Goal: Communication & Community: Share content

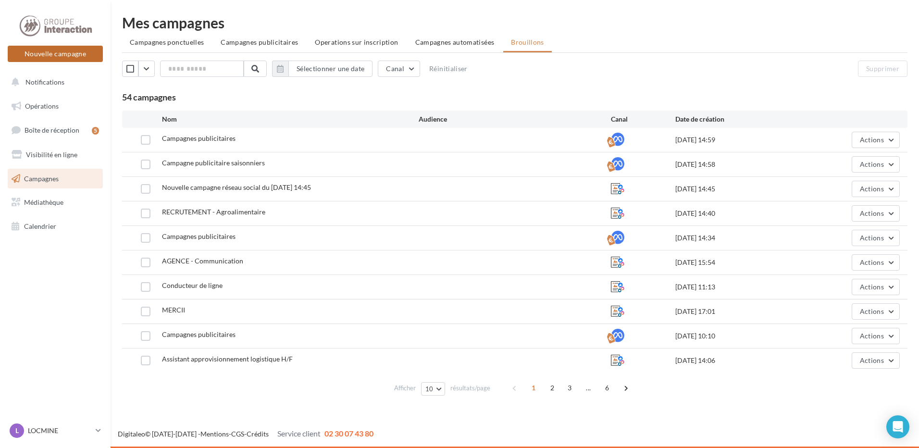
click at [81, 57] on button "Nouvelle campagne" at bounding box center [55, 54] width 95 height 16
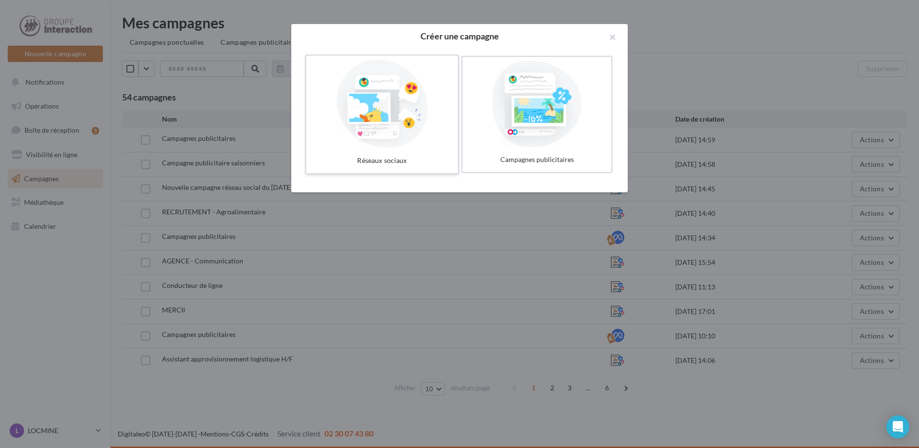
click at [367, 117] on div at bounding box center [382, 104] width 144 height 88
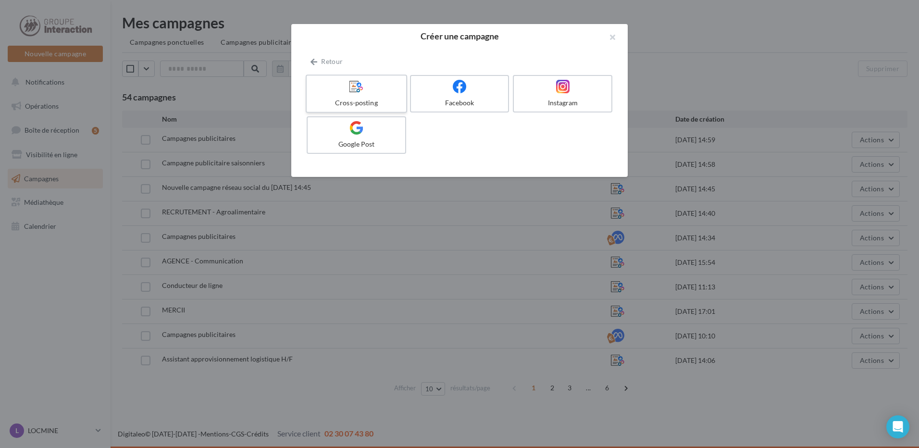
click at [367, 101] on div "Cross-posting" at bounding box center [355, 103] width 91 height 10
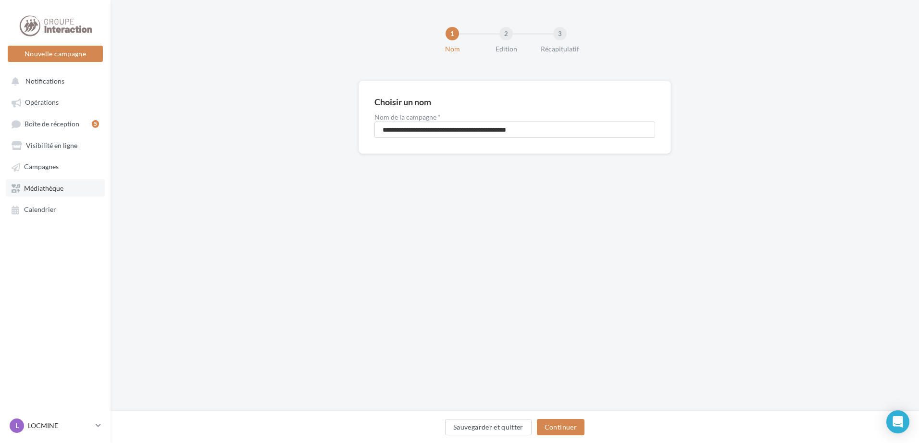
click at [59, 188] on span "Médiathèque" at bounding box center [43, 188] width 39 height 8
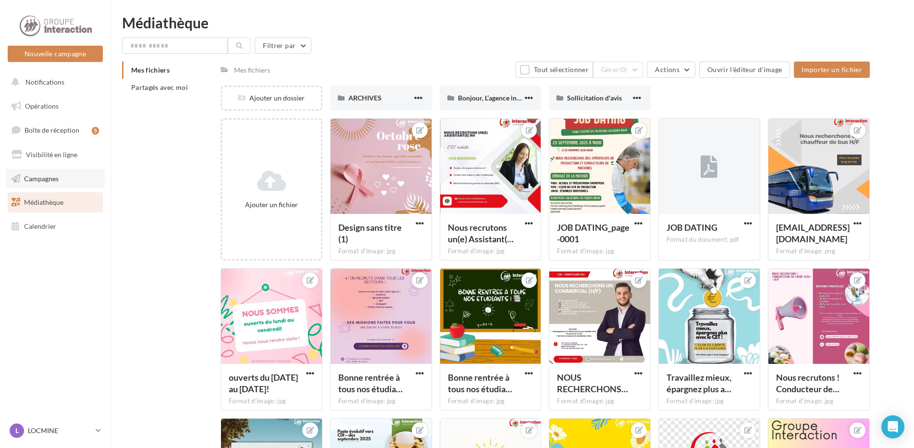
click at [89, 171] on link "Campagnes" at bounding box center [55, 179] width 99 height 20
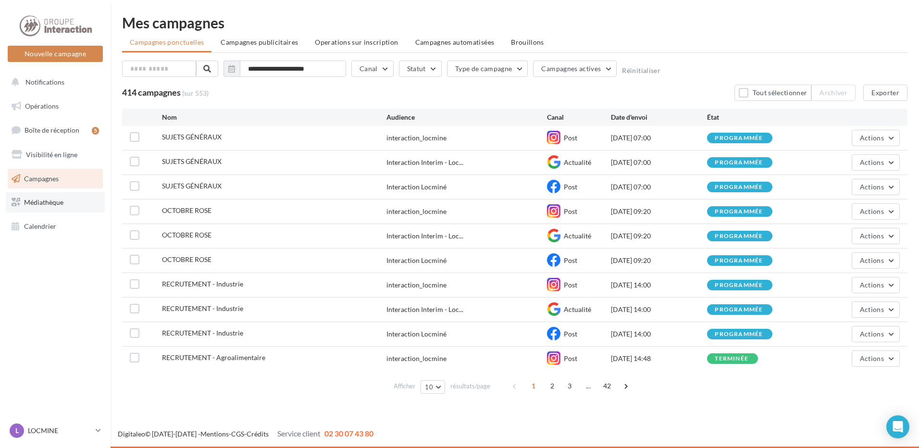
click at [71, 204] on link "Médiathèque" at bounding box center [55, 202] width 99 height 20
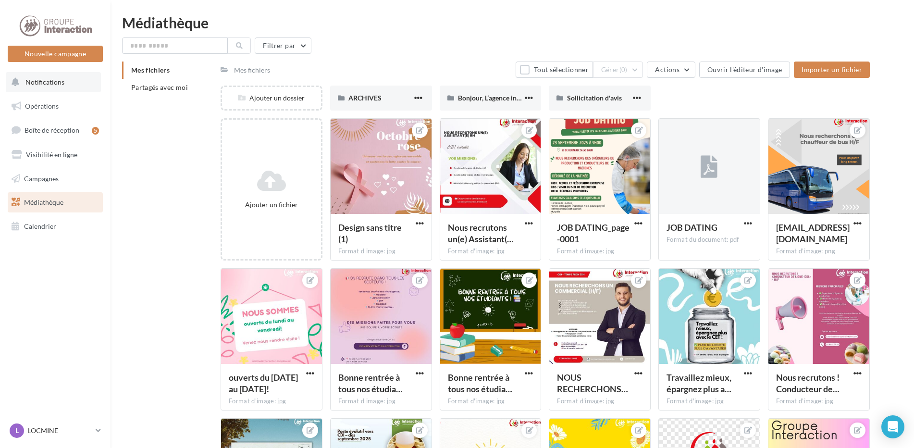
click at [60, 86] on button "Notifications" at bounding box center [53, 82] width 95 height 20
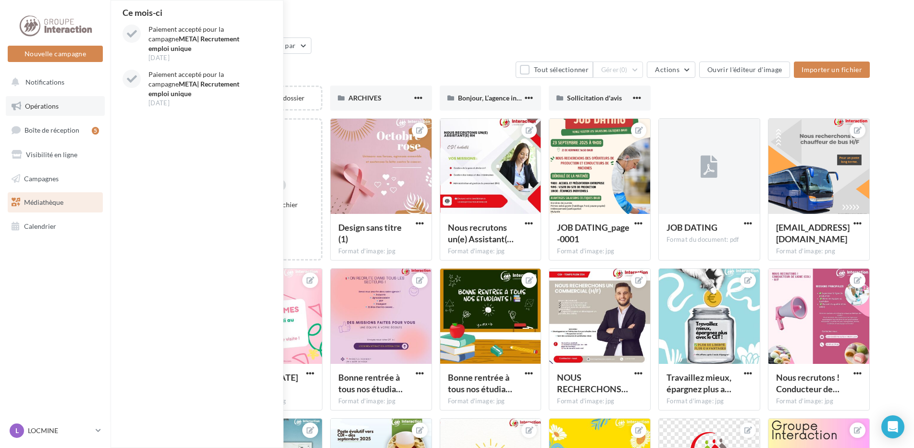
click at [57, 109] on span "Opérations" at bounding box center [42, 106] width 34 height 8
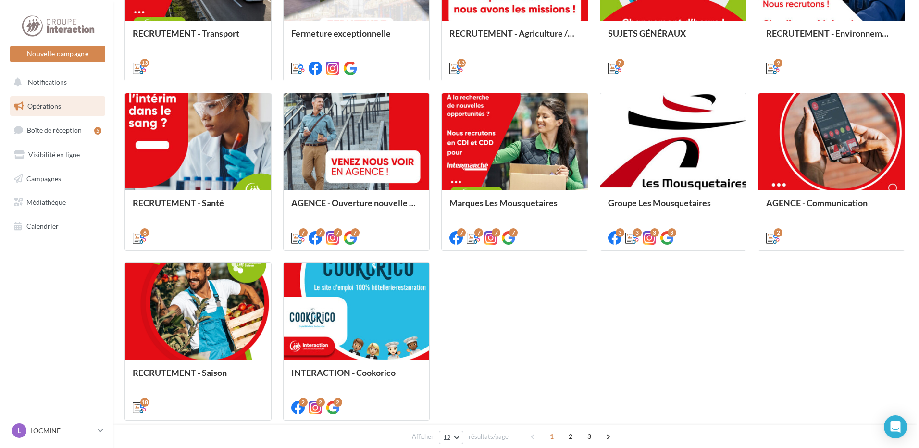
scroll to position [290, 0]
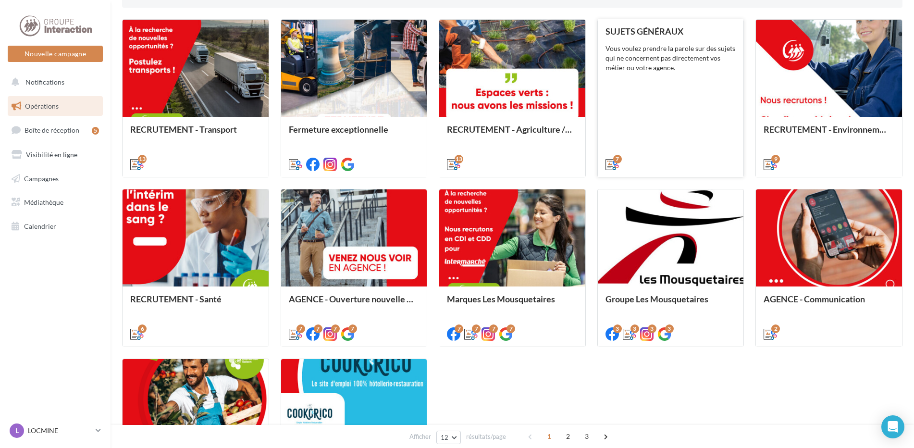
click at [628, 89] on div "SUJETS GÉNÉRAUX Vous voulez prendre la parole sur des sujets qui ne concernent …" at bounding box center [670, 97] width 131 height 142
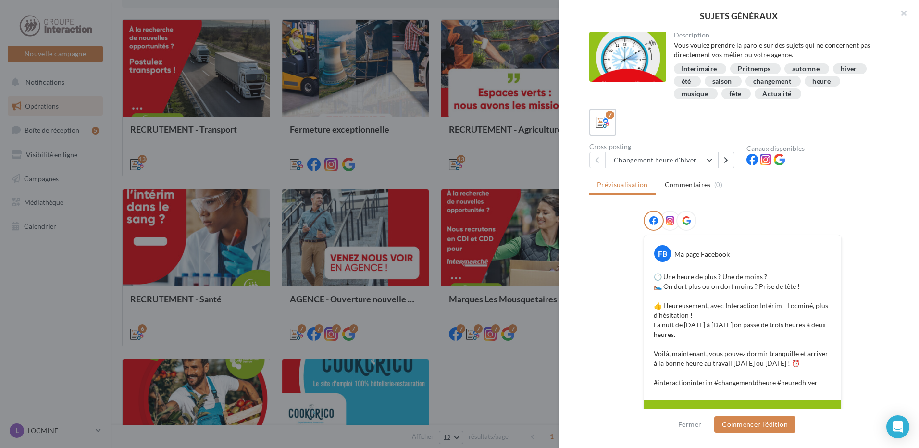
click at [711, 164] on button "Changement heure d'hiver" at bounding box center [661, 160] width 112 height 16
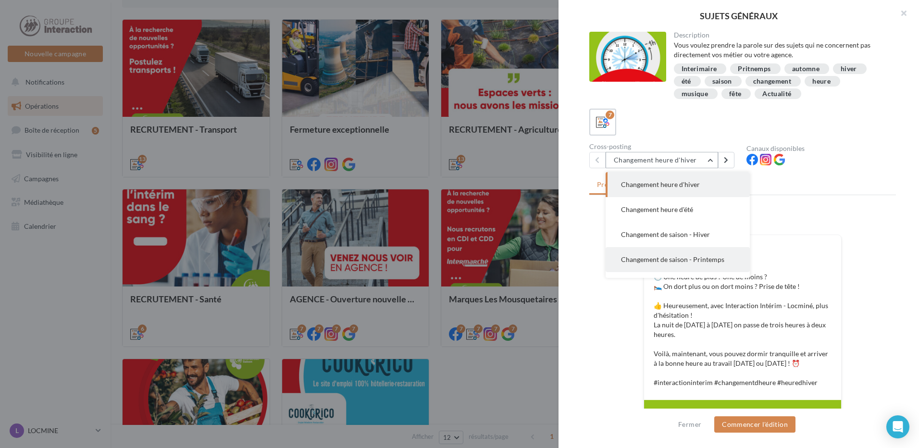
scroll to position [48, 0]
click at [721, 258] on button "Changement de saison - Automne" at bounding box center [677, 261] width 144 height 25
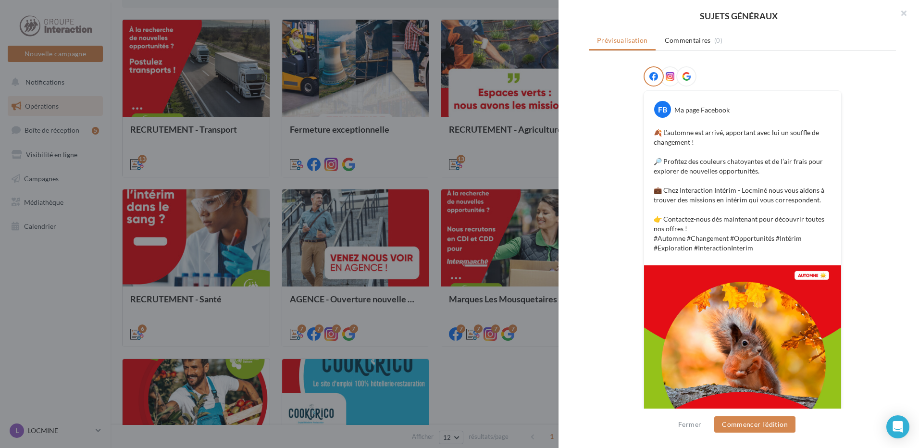
scroll to position [202, 0]
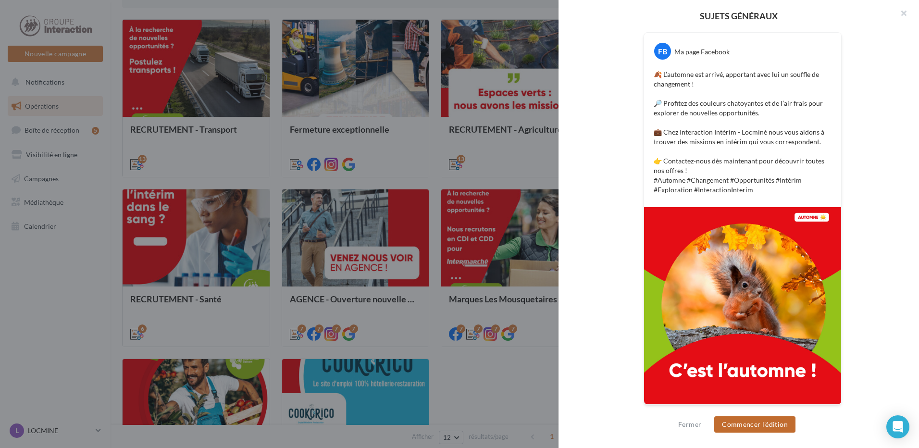
click at [766, 425] on button "Commencer l'édition" at bounding box center [754, 424] width 81 height 16
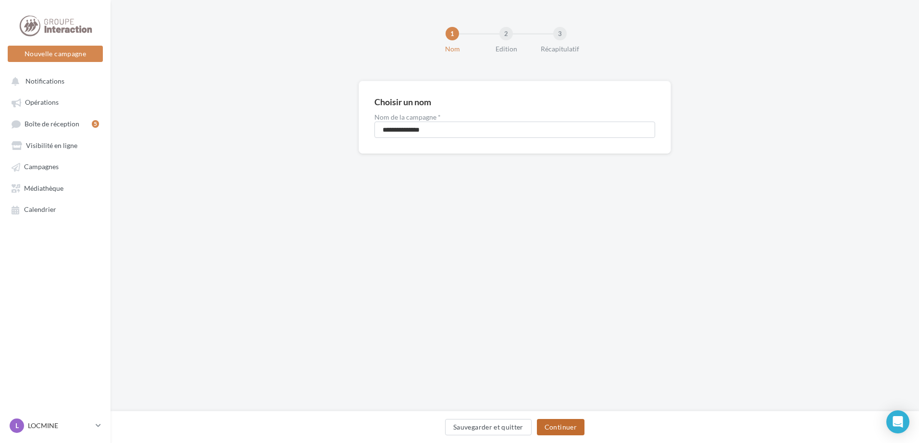
click at [565, 429] on button "Continuer" at bounding box center [561, 427] width 48 height 16
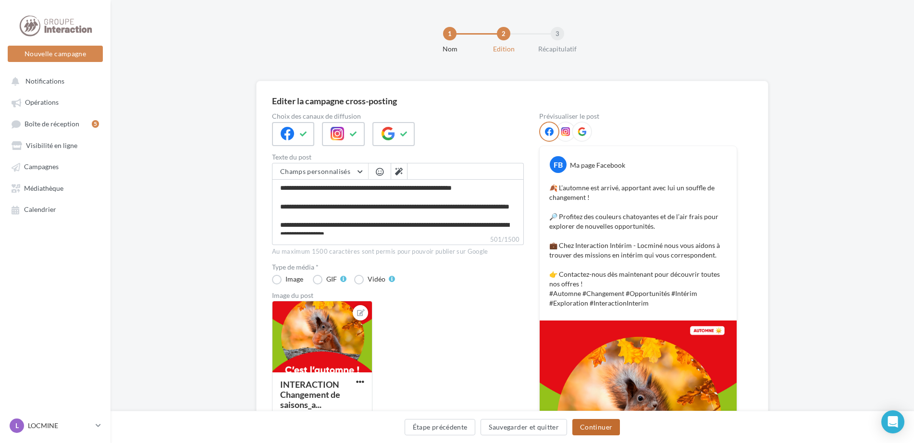
click at [590, 427] on button "Continuer" at bounding box center [596, 427] width 48 height 16
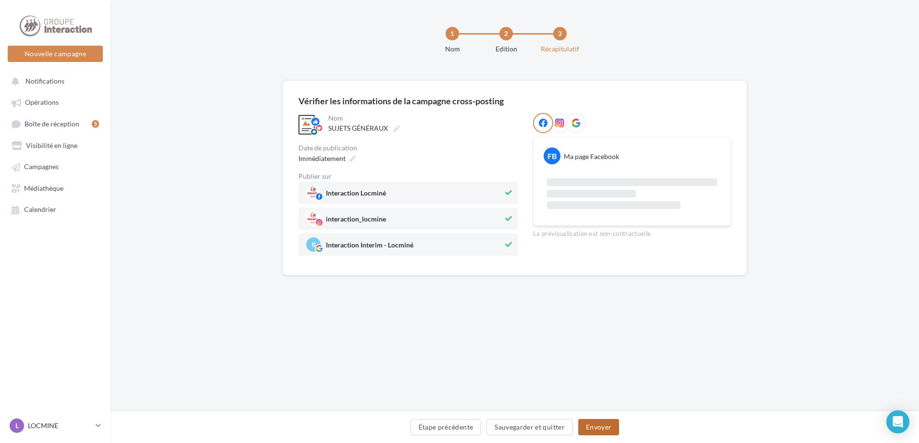
click at [601, 431] on button "Envoyer" at bounding box center [598, 427] width 41 height 16
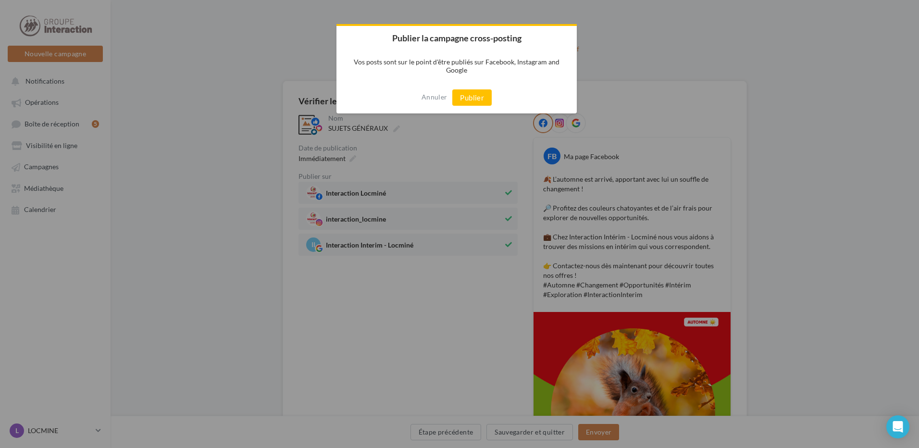
click at [471, 106] on div "Annuler Publier" at bounding box center [456, 98] width 240 height 32
click at [473, 96] on button "Publier" at bounding box center [471, 97] width 39 height 16
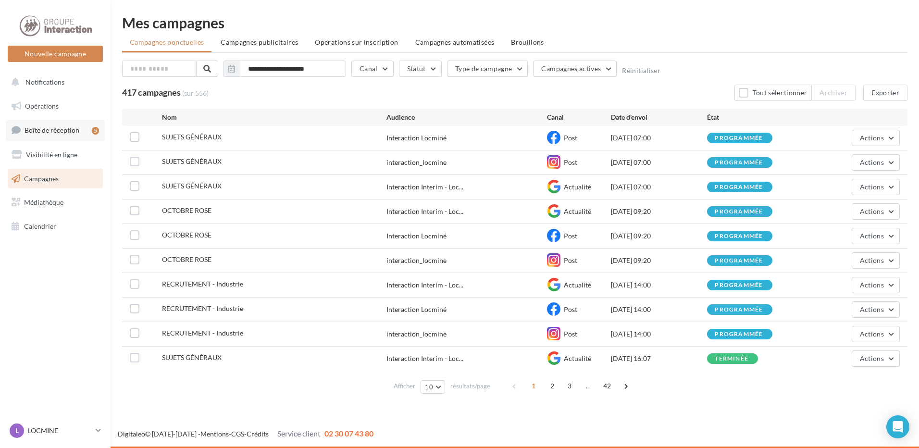
click at [87, 127] on link "Boîte de réception 5" at bounding box center [55, 130] width 99 height 21
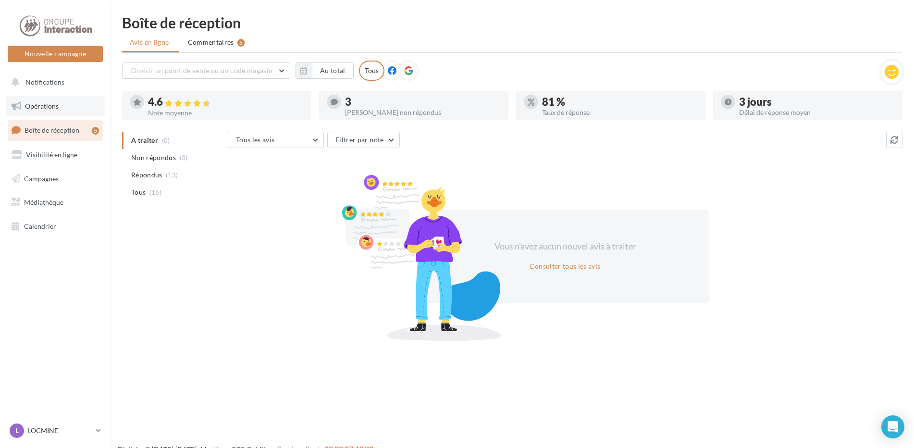
click at [86, 108] on link "Opérations" at bounding box center [55, 106] width 99 height 20
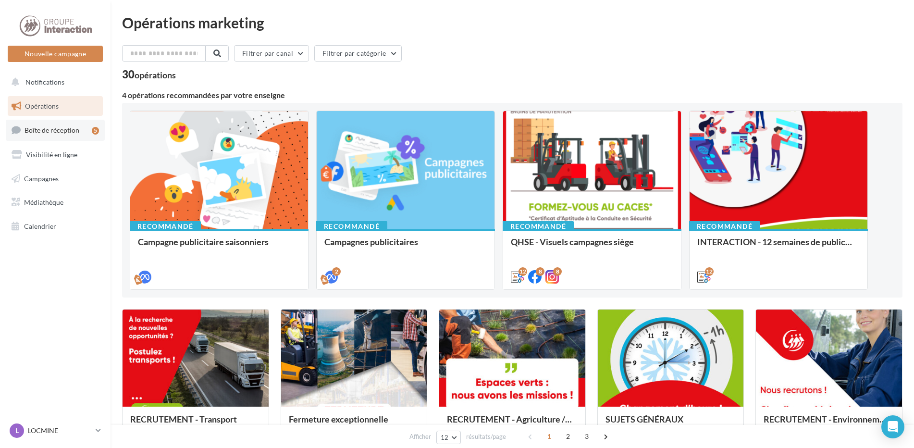
click at [84, 126] on link "Boîte de réception 5" at bounding box center [55, 130] width 99 height 21
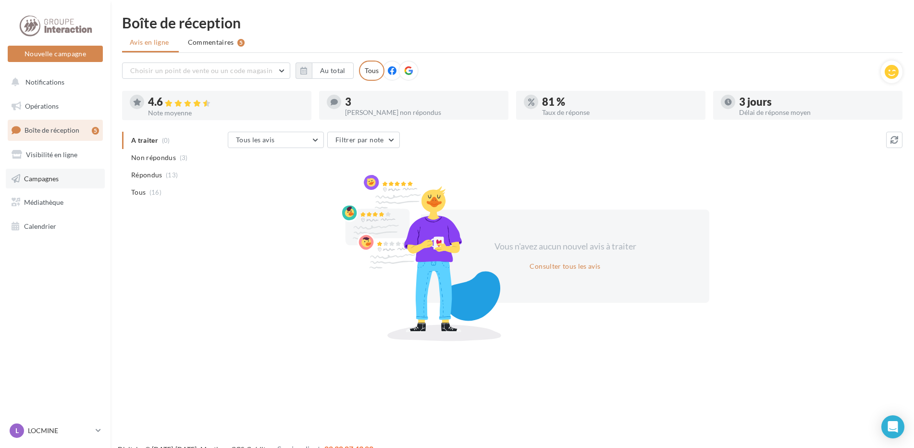
click at [79, 171] on link "Campagnes" at bounding box center [55, 179] width 99 height 20
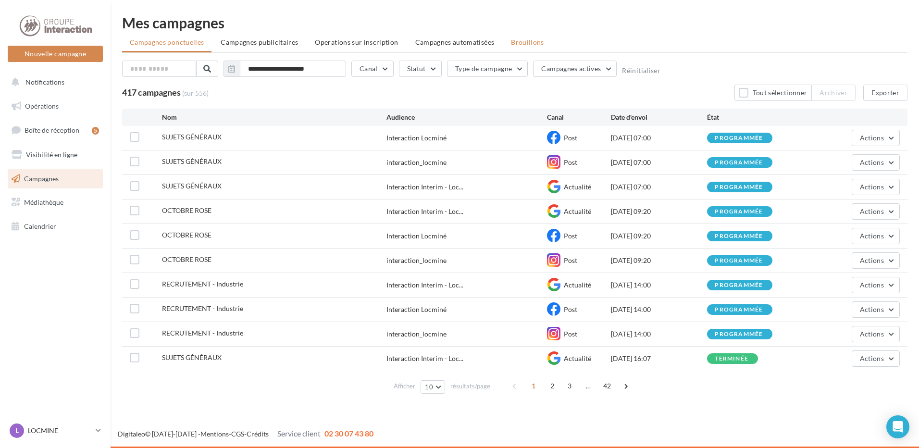
click at [519, 43] on span "Brouillons" at bounding box center [527, 42] width 33 height 8
